Goal: Task Accomplishment & Management: Complete application form

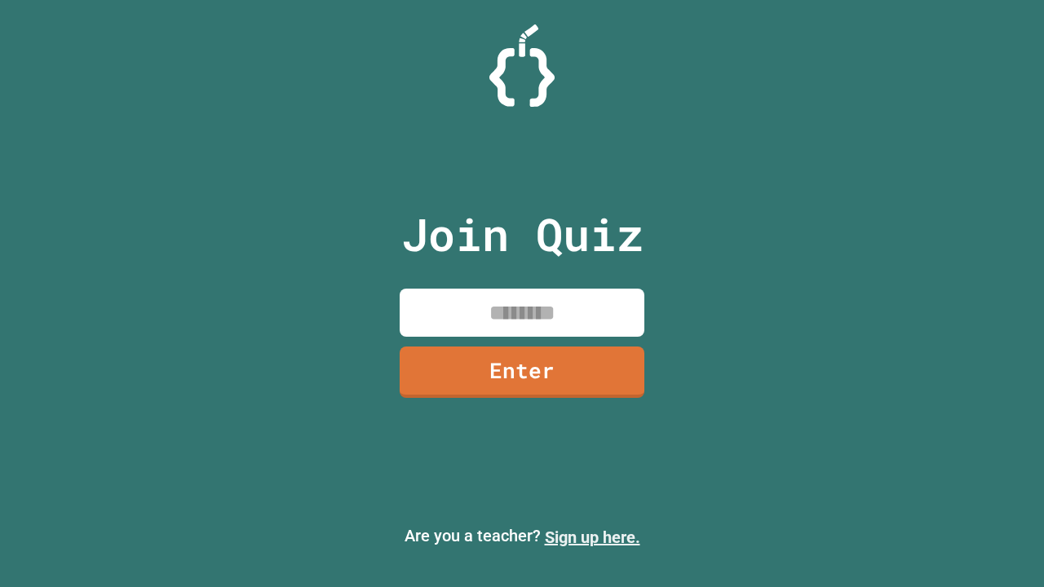
click at [592, 537] on link "Sign up here." at bounding box center [592, 537] width 95 height 20
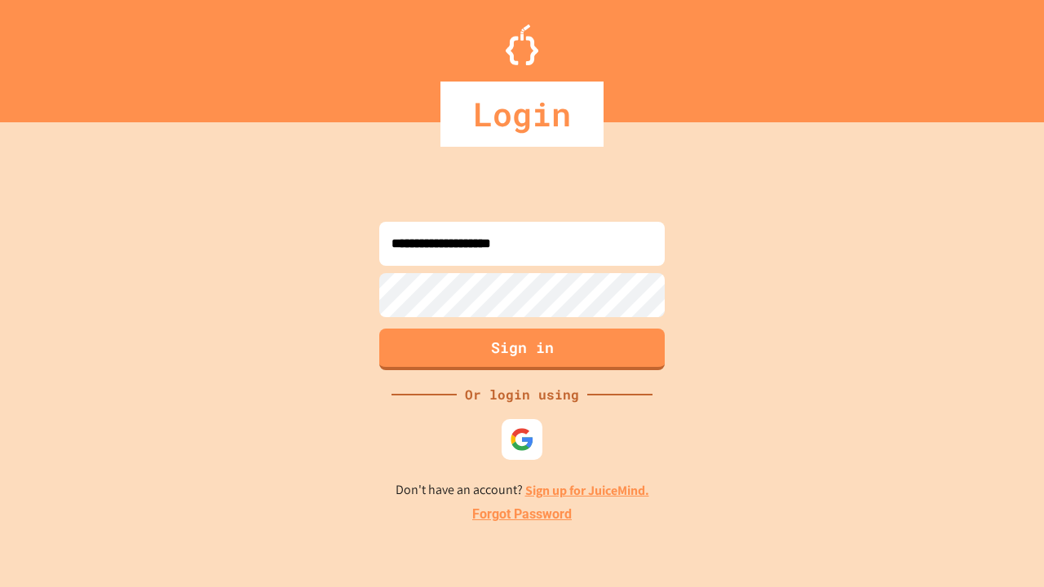
type input "**********"
